Goal: Task Accomplishment & Management: Manage account settings

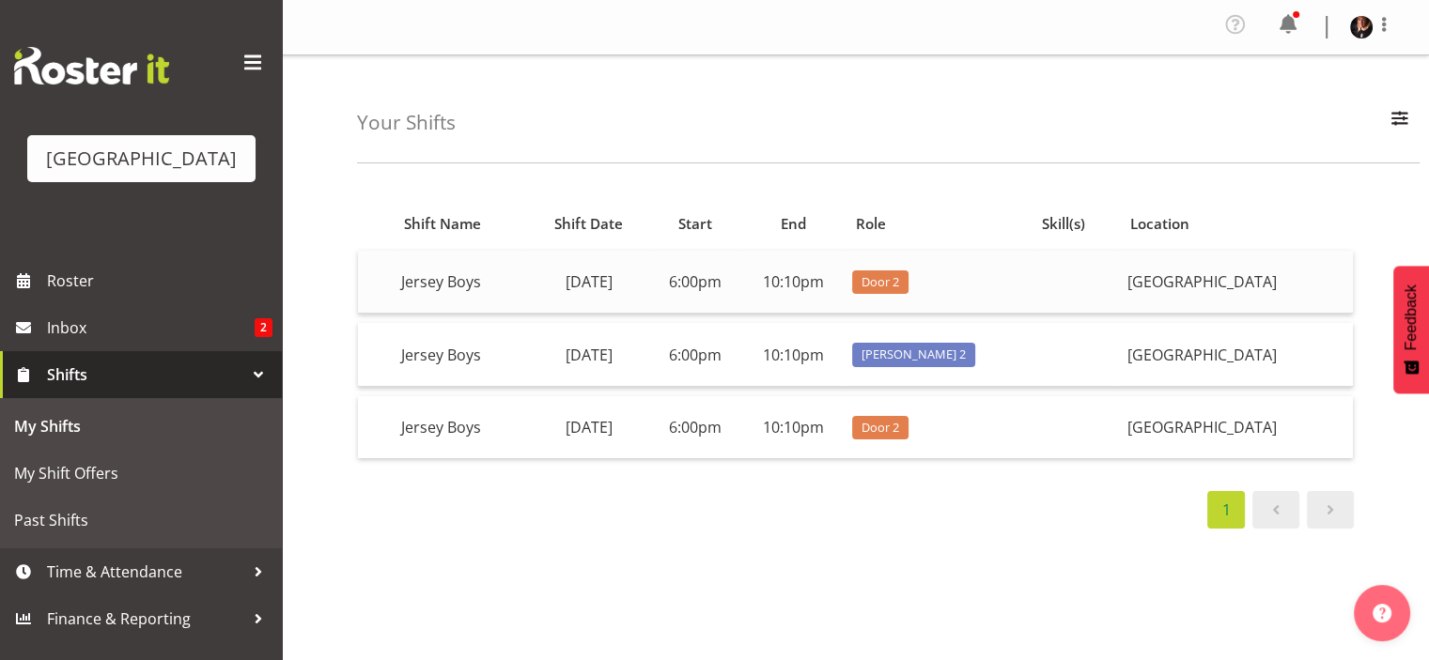
click at [718, 273] on td "6:00pm" at bounding box center [695, 282] width 92 height 63
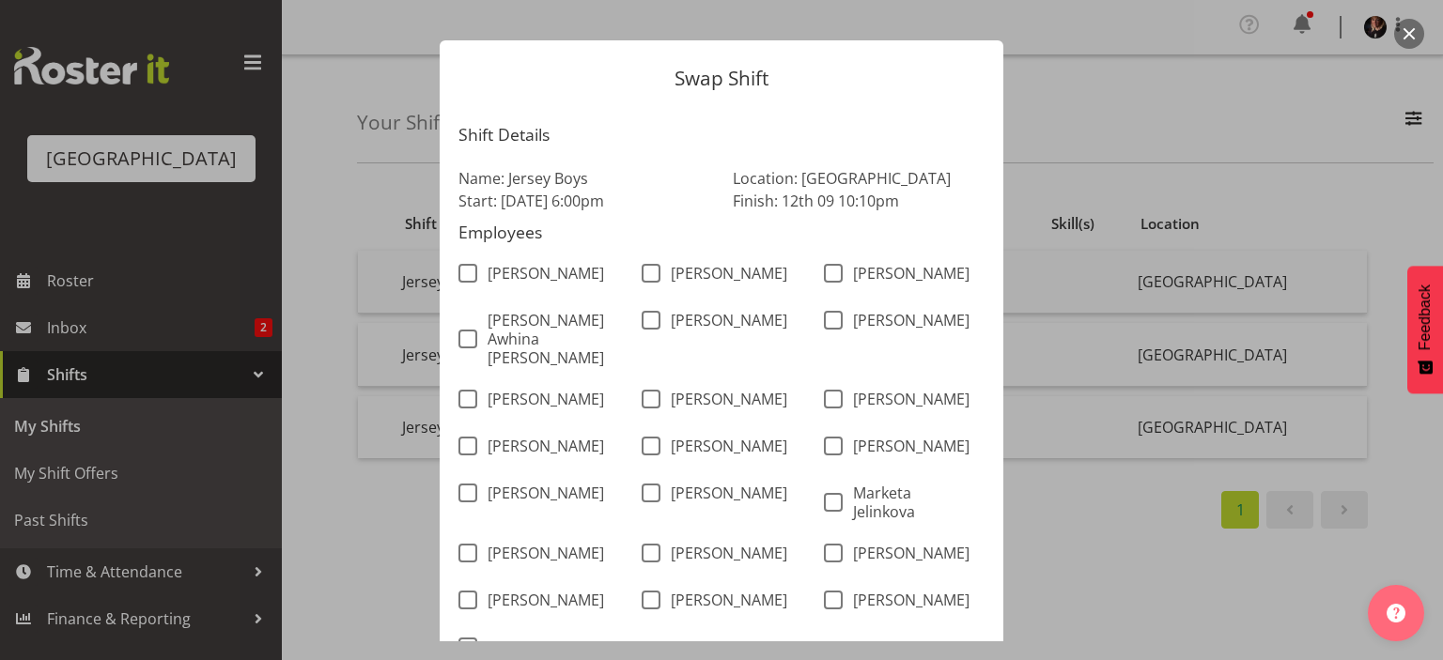
scroll to position [23, 0]
click at [1085, 93] on form "Swap Shift Shift Details Name: Jersey Boys Start: 12th Sep 6:00pm Location: Bay…" at bounding box center [721, 306] width 902 height 623
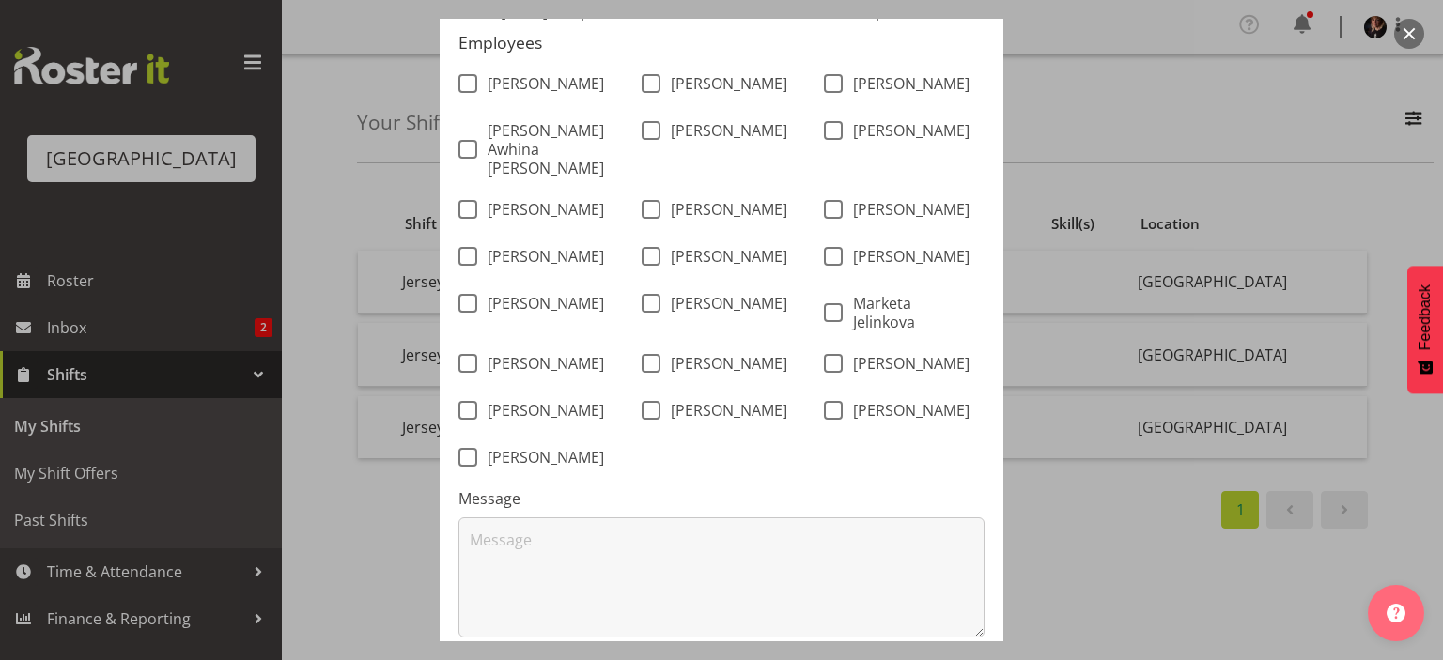
scroll to position [217, 0]
click at [926, 457] on div "Ailie Rundle Alex Freeman Amanda Clark Bobby-Lea Awhina Cassidy Davey Van Goosw…" at bounding box center [721, 271] width 548 height 421
click at [1029, 601] on div "Swap Shift Shift Details Name: Jersey Boys Start: 12th Sep 6:00pm Location: Bay…" at bounding box center [721, 330] width 902 height 623
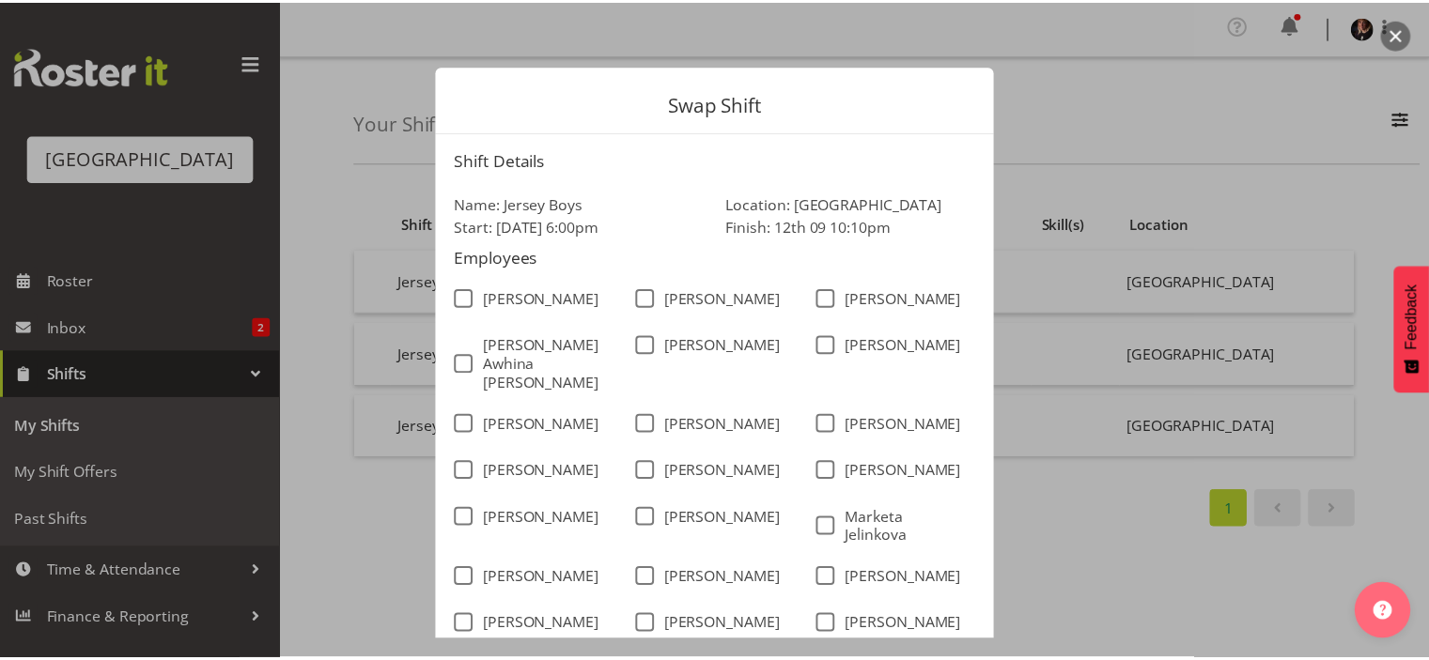
scroll to position [315, 0]
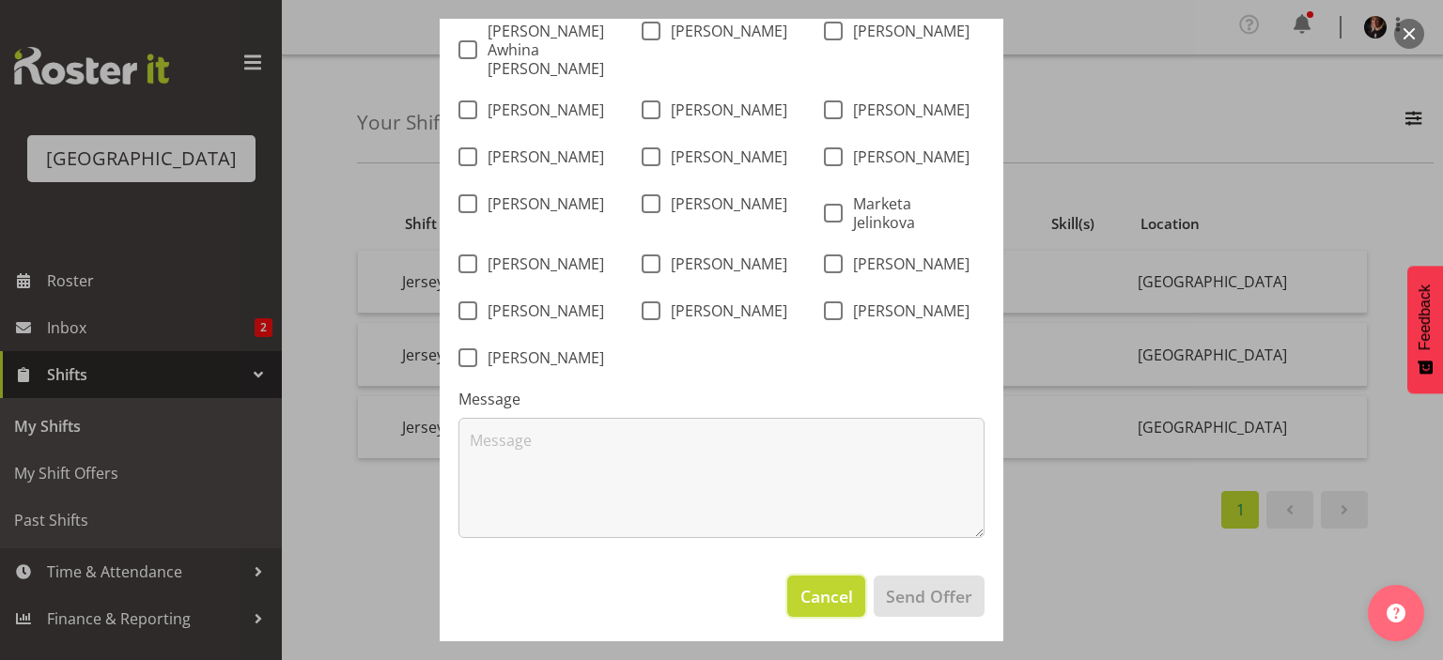
click at [821, 589] on span "Cancel" at bounding box center [826, 596] width 53 height 24
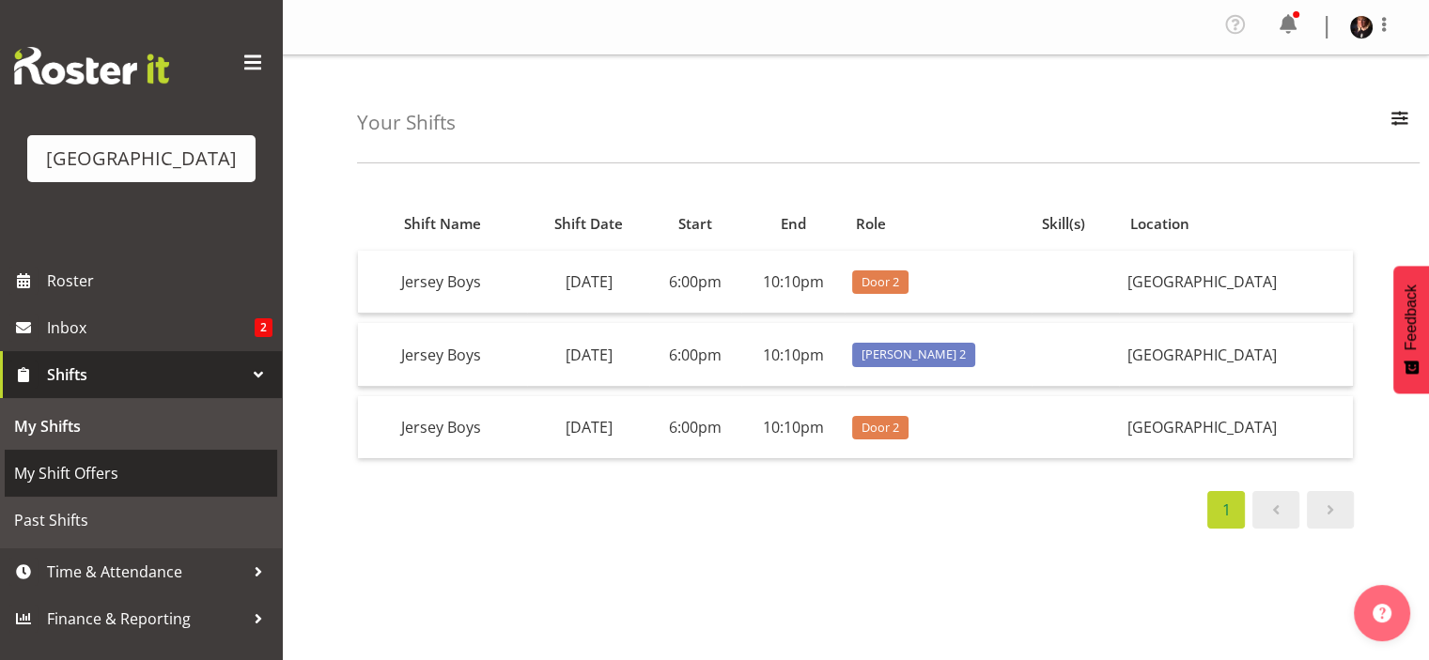
click at [74, 487] on span "My Shift Offers" at bounding box center [141, 473] width 254 height 28
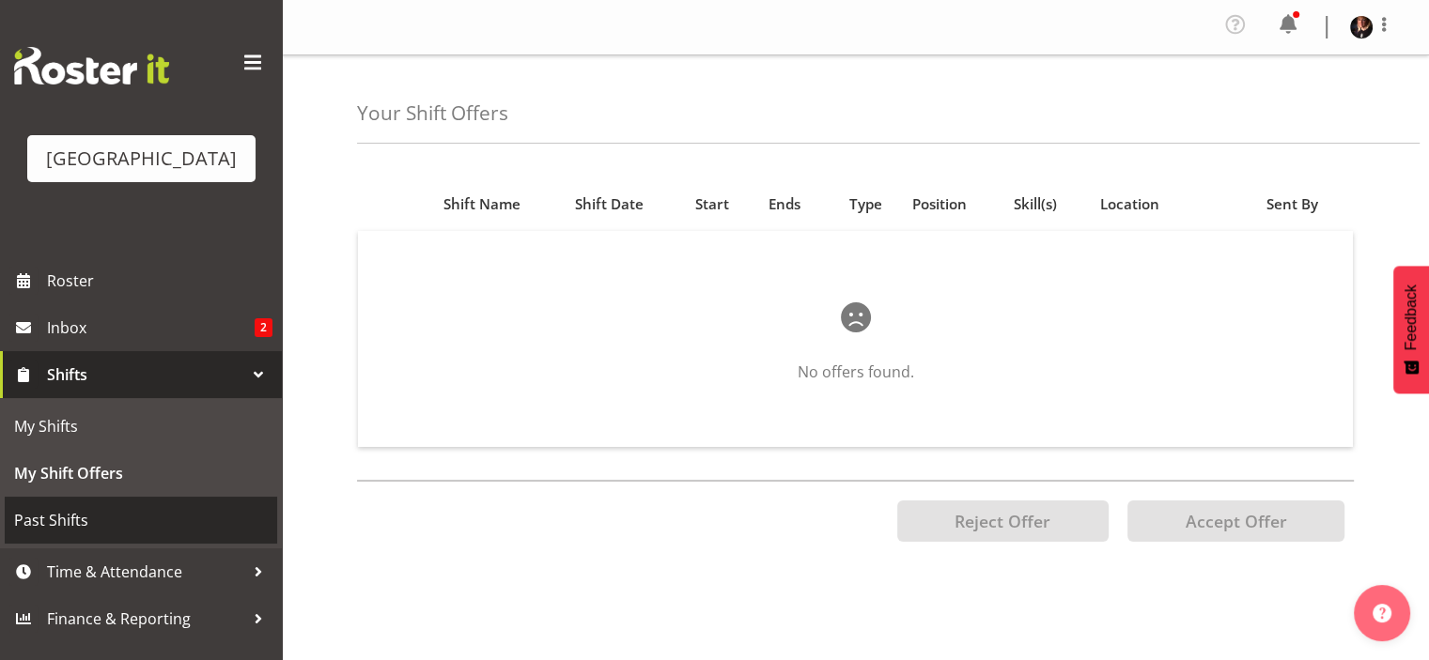
click at [70, 534] on span "Past Shifts" at bounding box center [141, 520] width 254 height 28
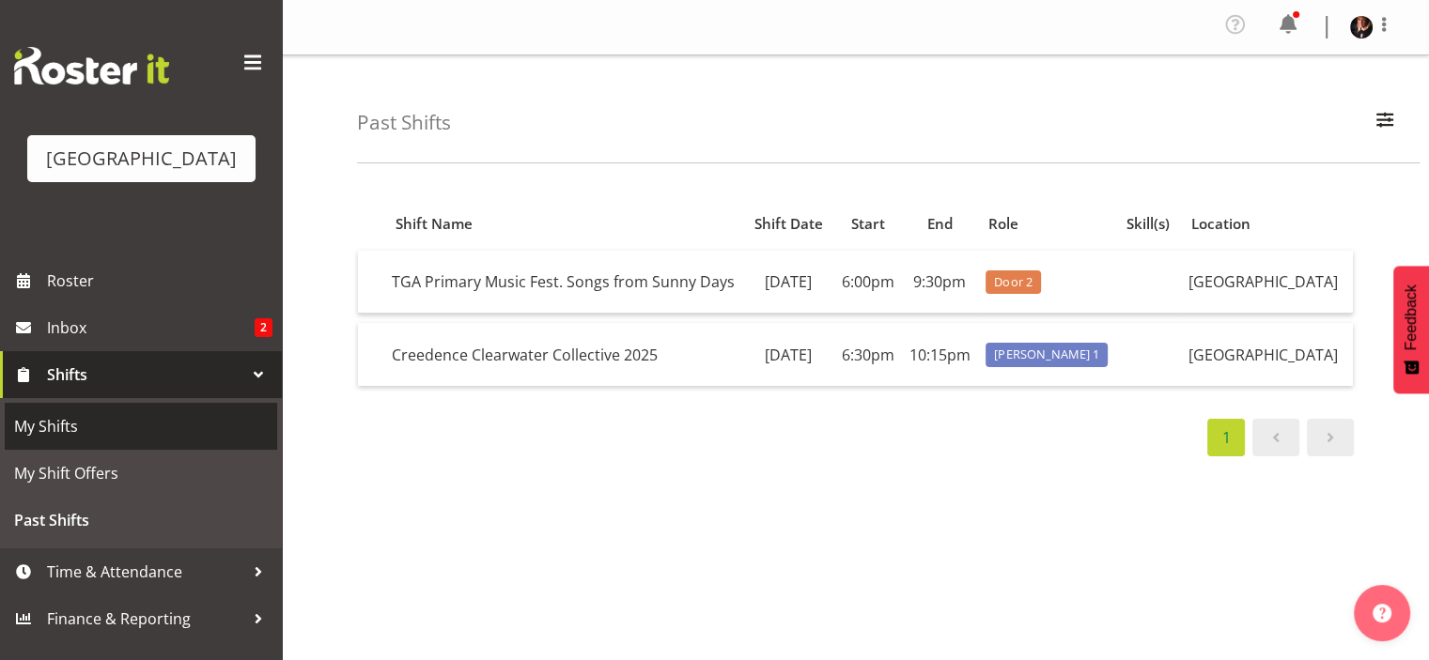
click at [104, 440] on span "My Shifts" at bounding box center [141, 426] width 254 height 28
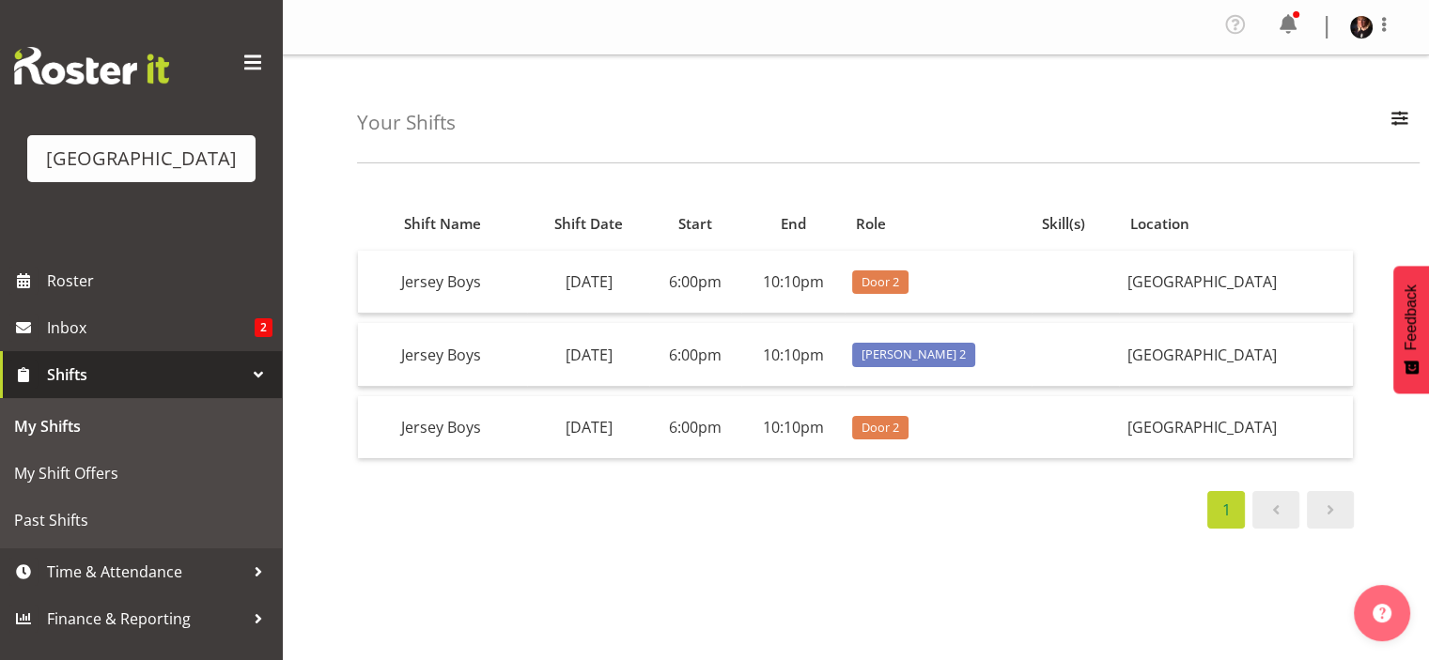
click at [987, 580] on div "Shift Name Shift Date Start End Role Skill(s) Location [GEOGRAPHIC_DATA] Boys […" at bounding box center [893, 553] width 1072 height 751
click at [741, 286] on td "6:00pm" at bounding box center [695, 282] width 92 height 63
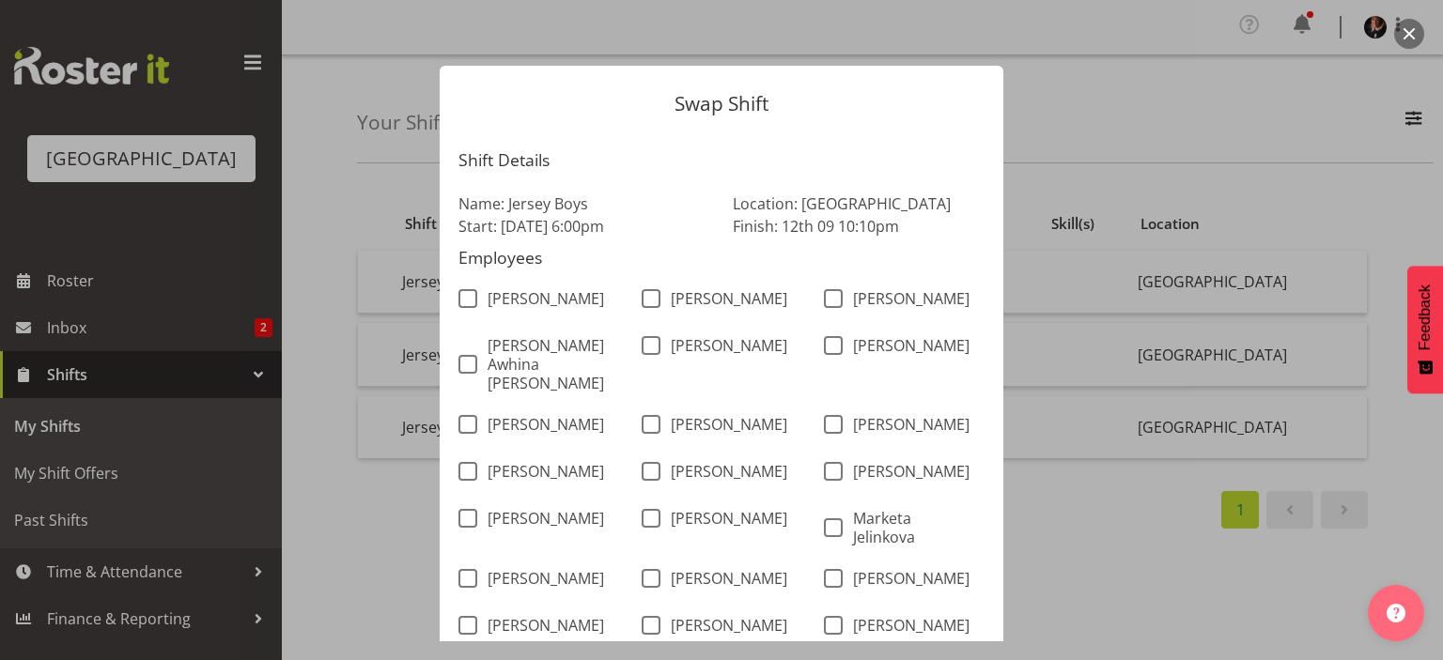
drag, startPoint x: 982, startPoint y: 224, endPoint x: 435, endPoint y: 204, distance: 547.9
click at [440, 204] on section "Shift Details Name: Jersey Boys Start: 12th Sep 6:00pm Location: Baycourt Commu…" at bounding box center [722, 502] width 564 height 740
copy div "Name: Jersey Boys Start: 12th Sep 6:00pm Location: Baycourt Community and Arts …"
click at [1040, 89] on form "Swap Shift Shift Details Name: Jersey Boys Start: [DATE] 6:00pm Location: [GEOG…" at bounding box center [721, 330] width 902 height 623
click at [1042, 96] on form "Swap Shift Shift Details Name: Jersey Boys Start: 12th Sep 6:00pm Location: Bay…" at bounding box center [721, 330] width 902 height 623
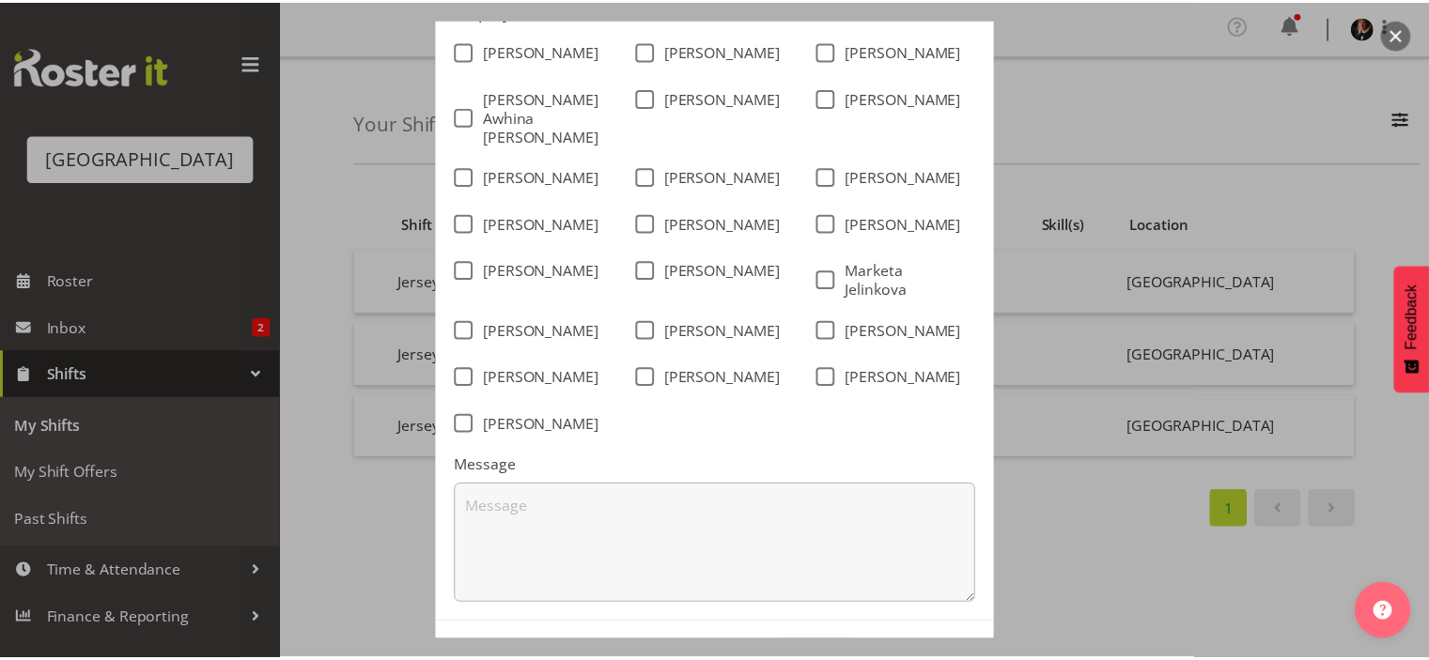
scroll to position [315, 0]
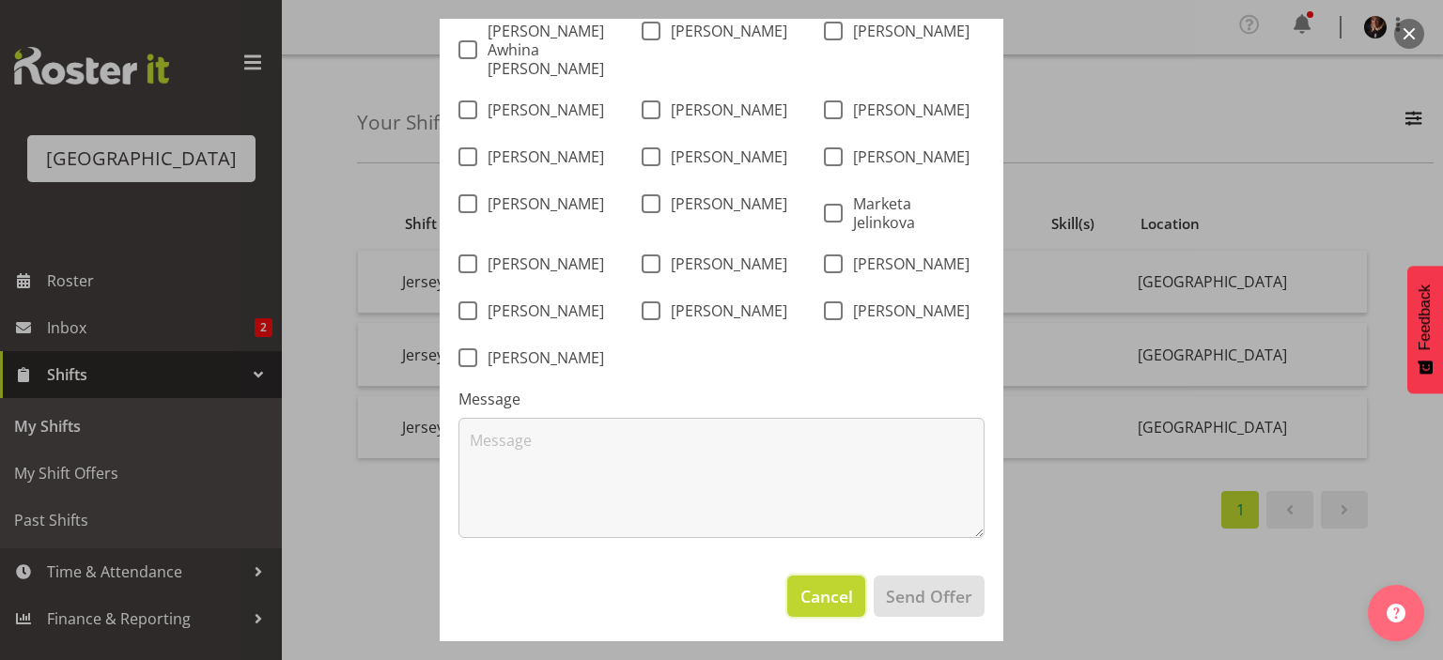
click at [826, 593] on span "Cancel" at bounding box center [826, 596] width 53 height 24
